Goal: Task Accomplishment & Management: Manage account settings

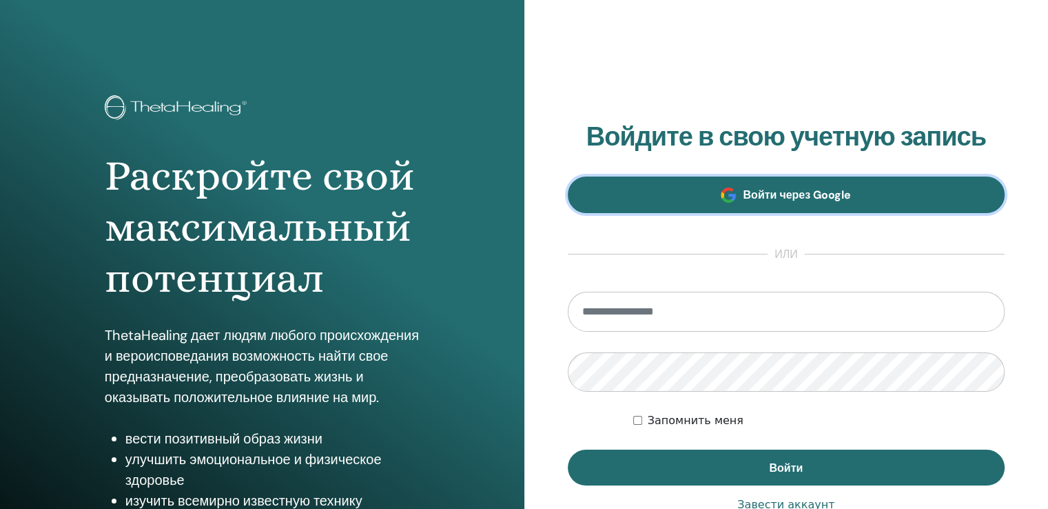
click at [791, 196] on font "Войти через Google" at bounding box center [797, 194] width 108 height 14
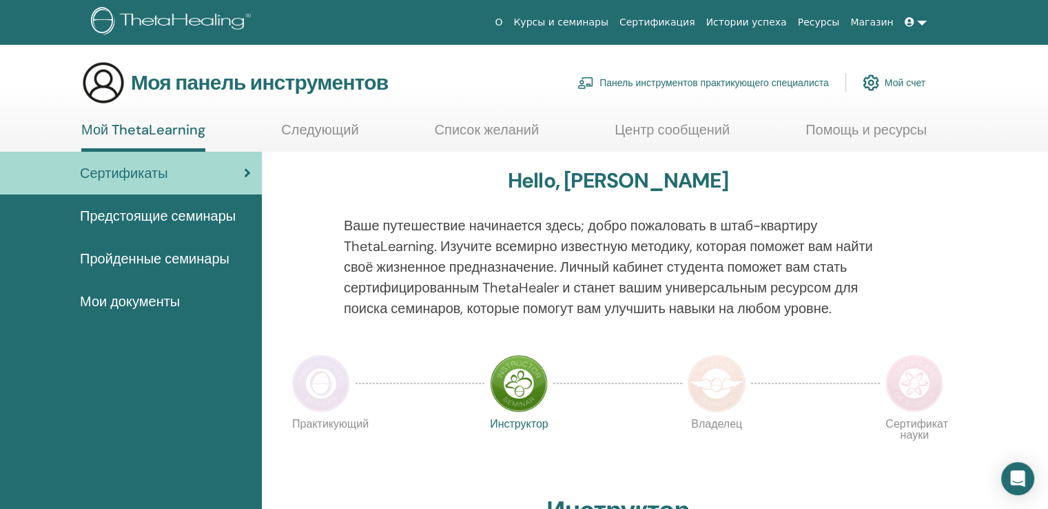
click at [147, 256] on font "Пройденные семинары" at bounding box center [155, 259] width 150 height 18
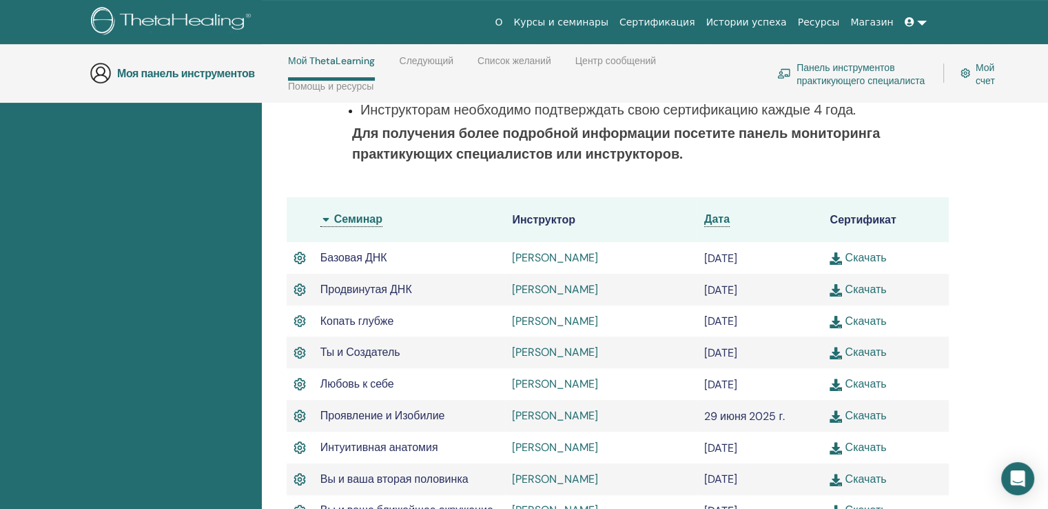
scroll to position [471, 0]
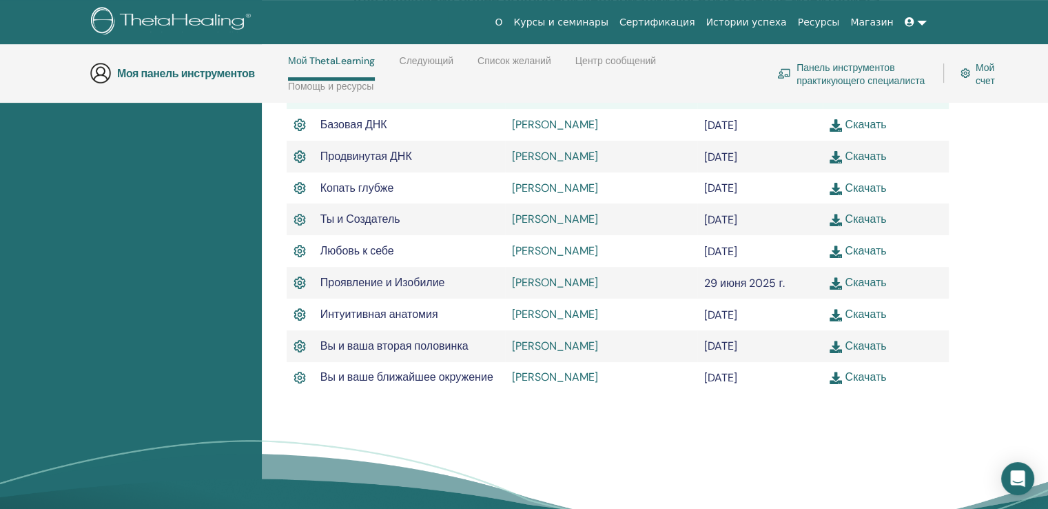
click at [843, 318] on link "Скачать" at bounding box center [858, 314] width 57 height 14
